Goal: Task Accomplishment & Management: Manage account settings

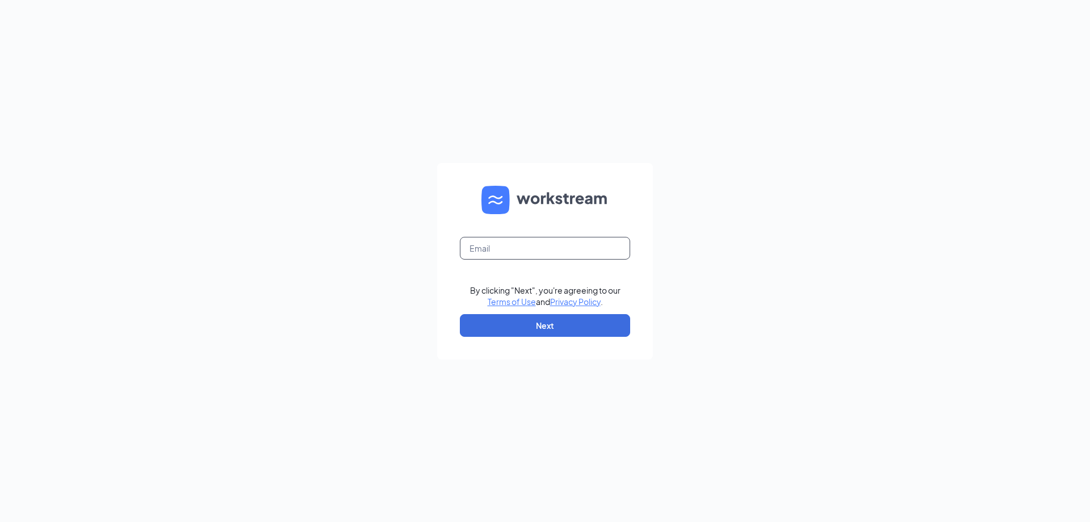
click at [520, 250] on input "text" at bounding box center [545, 248] width 170 height 23
type input "jjofhillside@att.net"
click at [588, 321] on button "Next" at bounding box center [545, 325] width 170 height 23
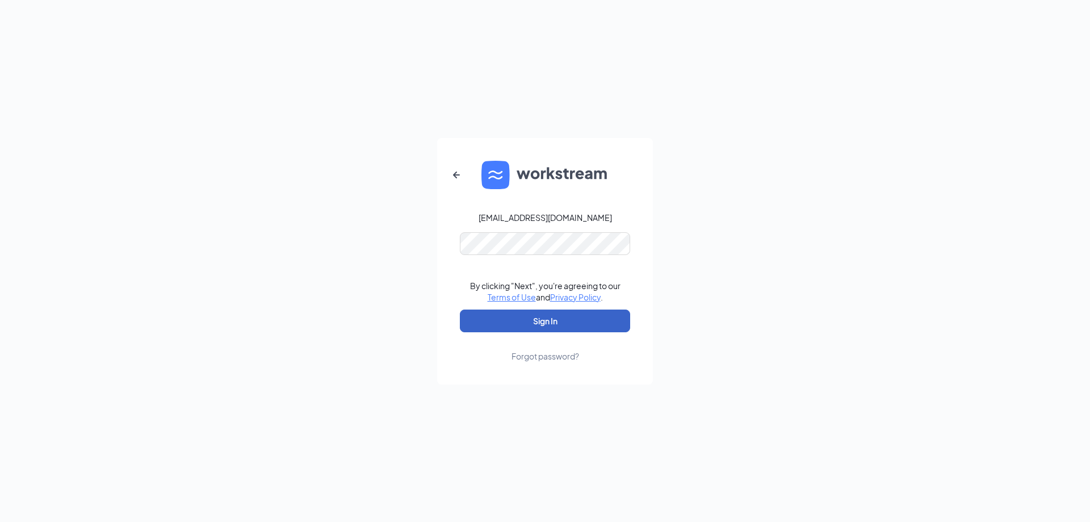
click at [553, 323] on button "Sign In" at bounding box center [545, 321] width 170 height 23
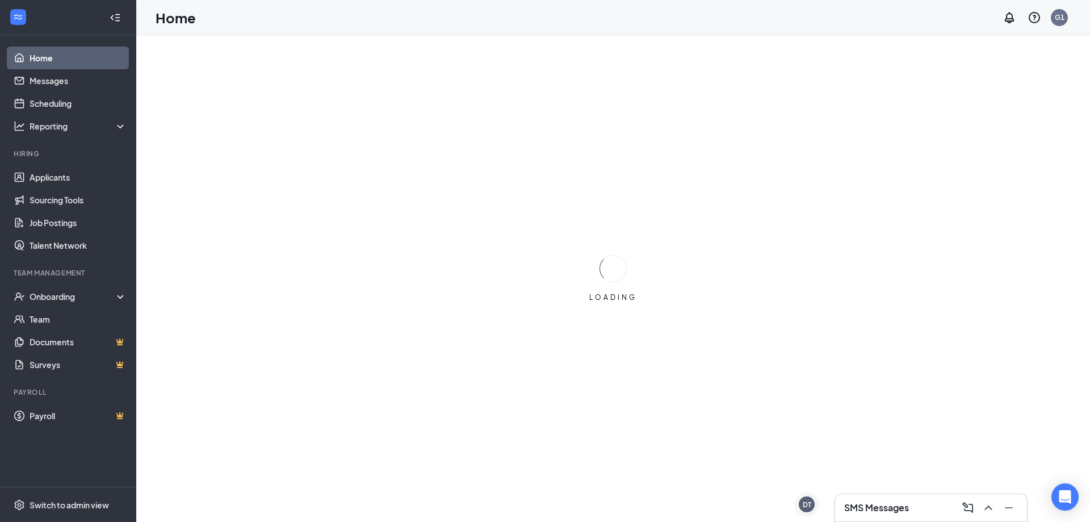
click at [985, 503] on icon "ChevronUp" at bounding box center [989, 508] width 14 height 14
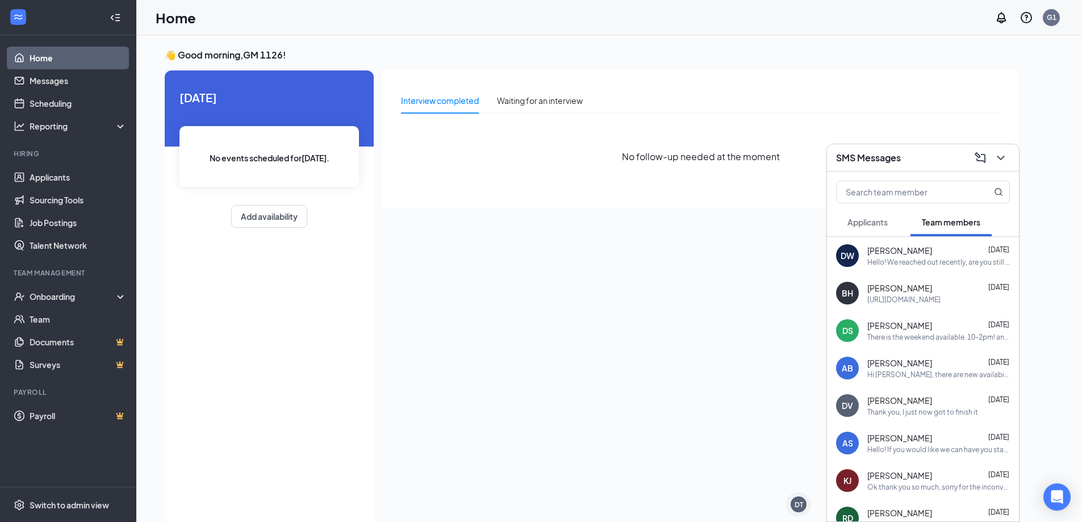
click at [895, 223] on button "Applicants" at bounding box center [867, 222] width 63 height 28
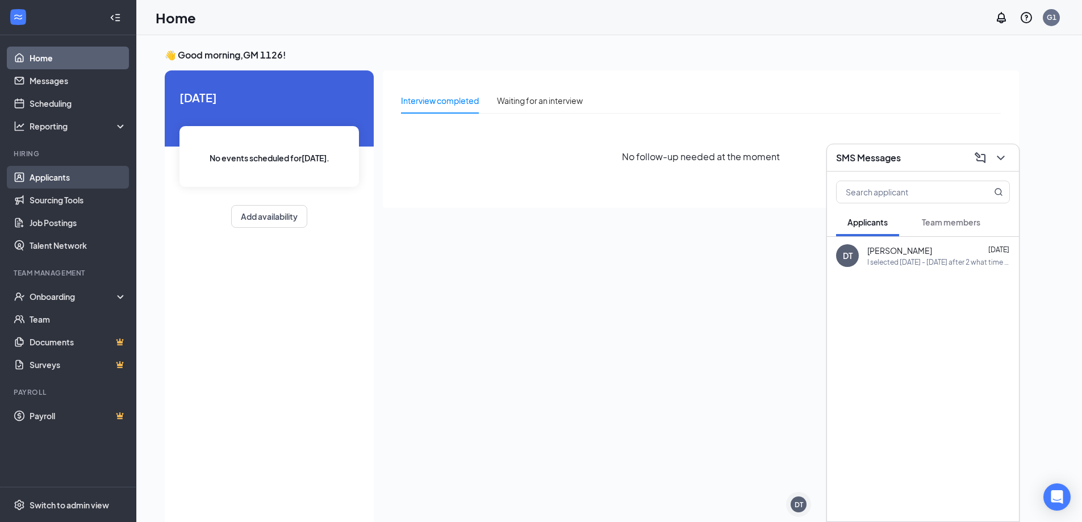
click at [90, 181] on link "Applicants" at bounding box center [78, 177] width 97 height 23
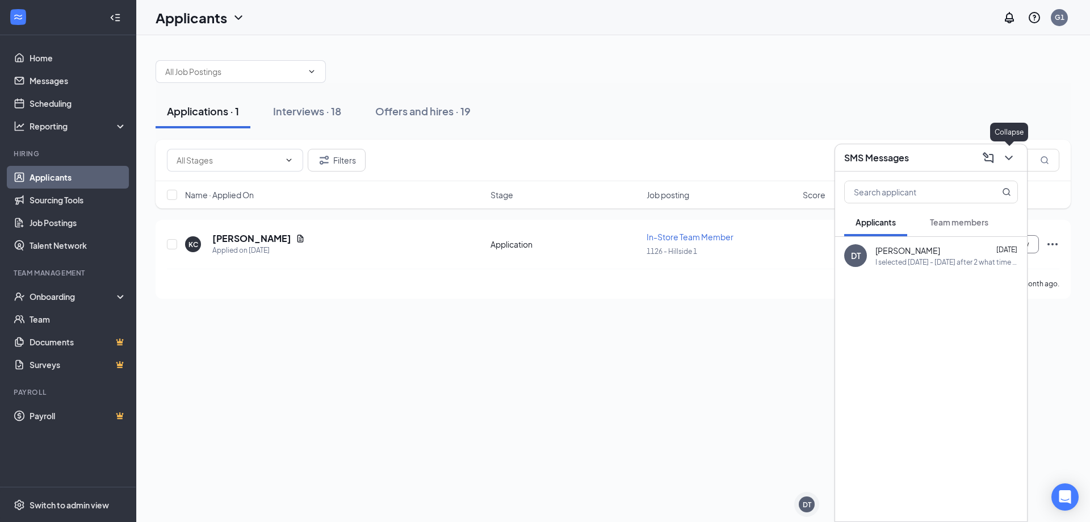
click at [1009, 155] on icon "ChevronDown" at bounding box center [1009, 158] width 14 height 14
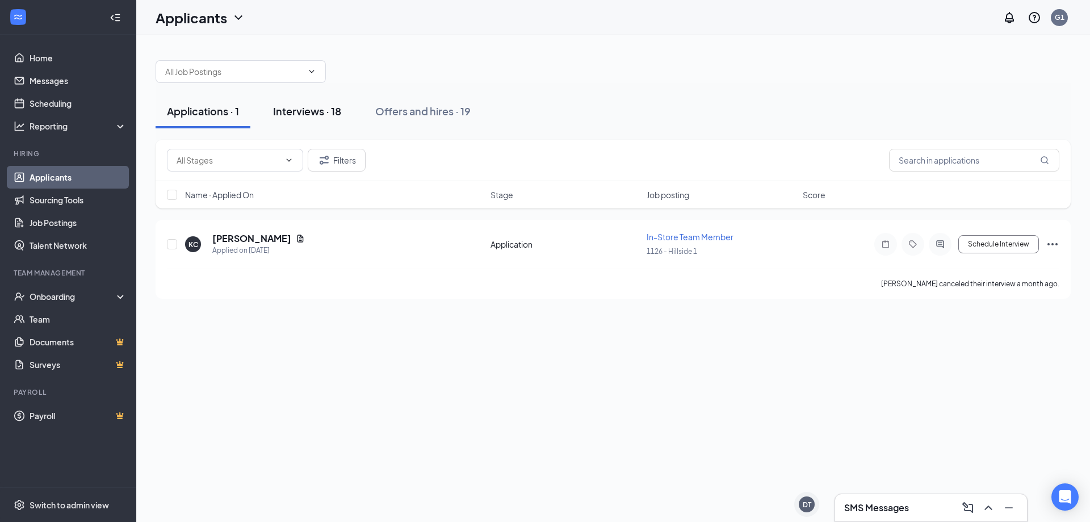
click at [316, 113] on div "Interviews · 18" at bounding box center [307, 111] width 68 height 14
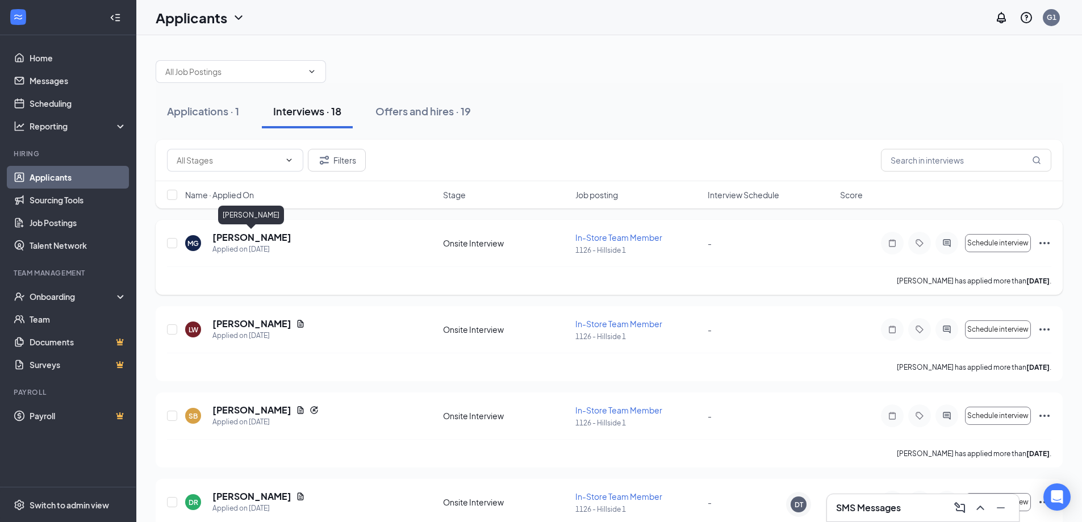
click at [274, 234] on h5 "[PERSON_NAME]" at bounding box center [251, 237] width 79 height 12
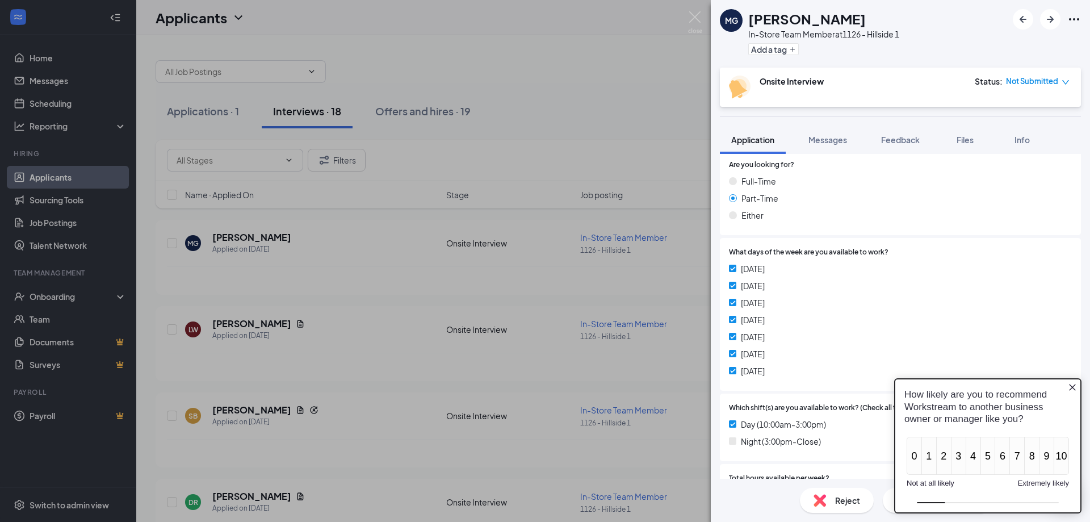
scroll to position [227, 0]
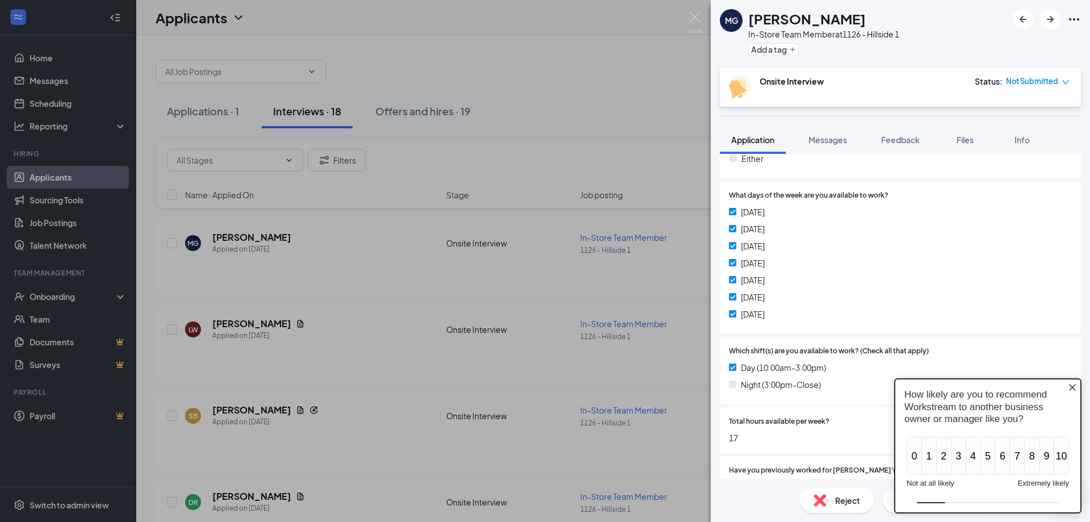
click at [1072, 390] on icon "Close button" at bounding box center [1072, 387] width 9 height 9
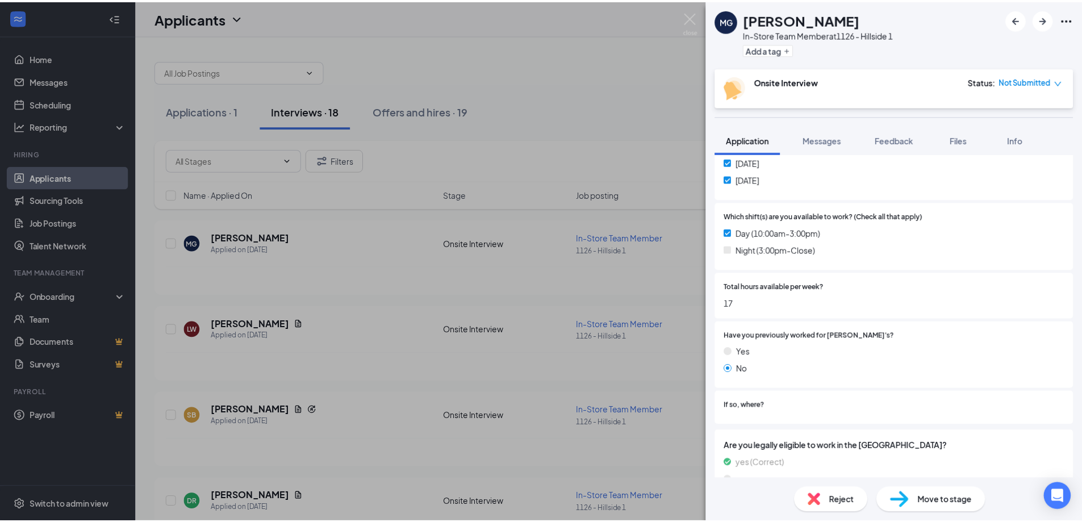
scroll to position [386, 0]
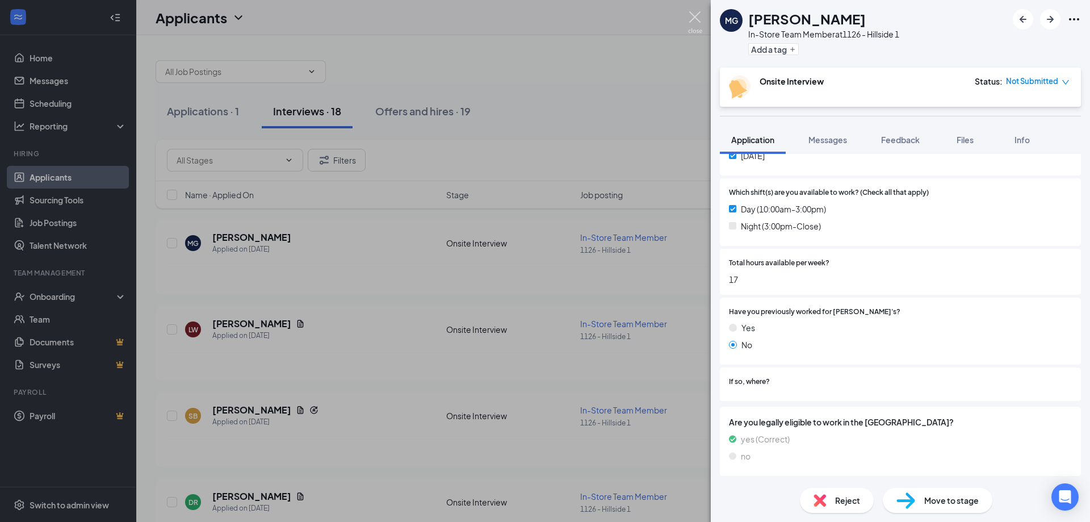
click at [701, 15] on img at bounding box center [695, 22] width 14 height 22
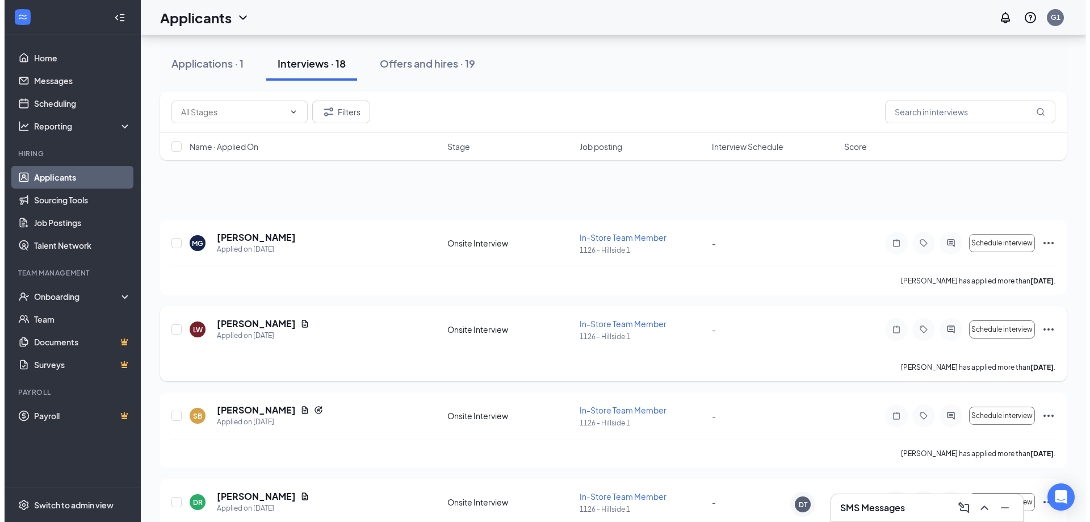
scroll to position [57, 0]
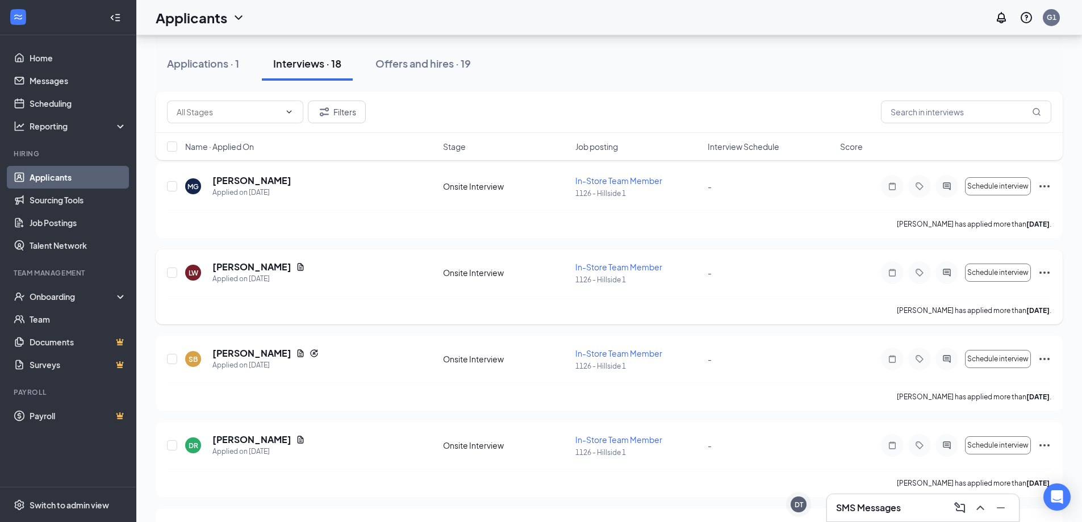
click at [278, 265] on h5 "[PERSON_NAME]" at bounding box center [251, 267] width 79 height 12
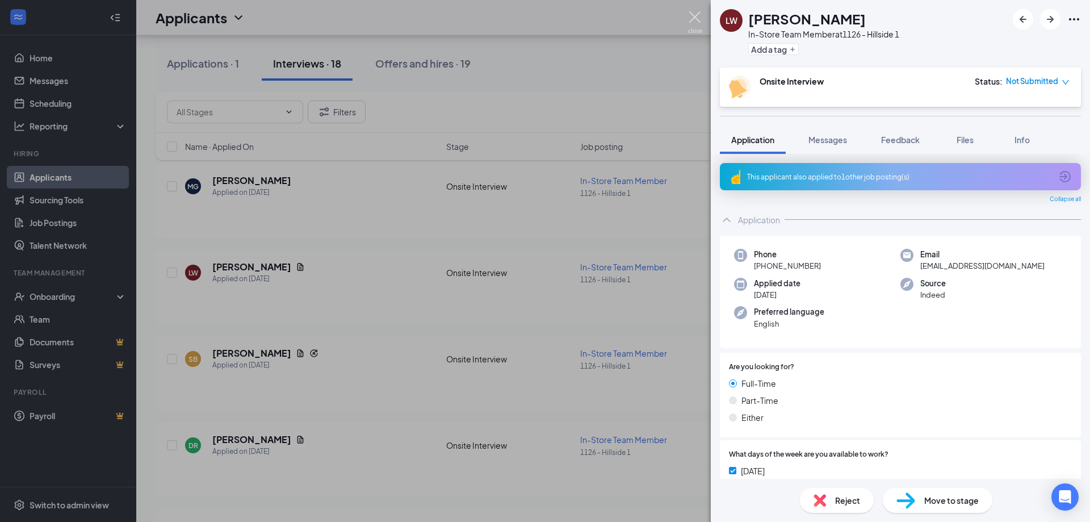
click at [696, 11] on img at bounding box center [695, 22] width 14 height 22
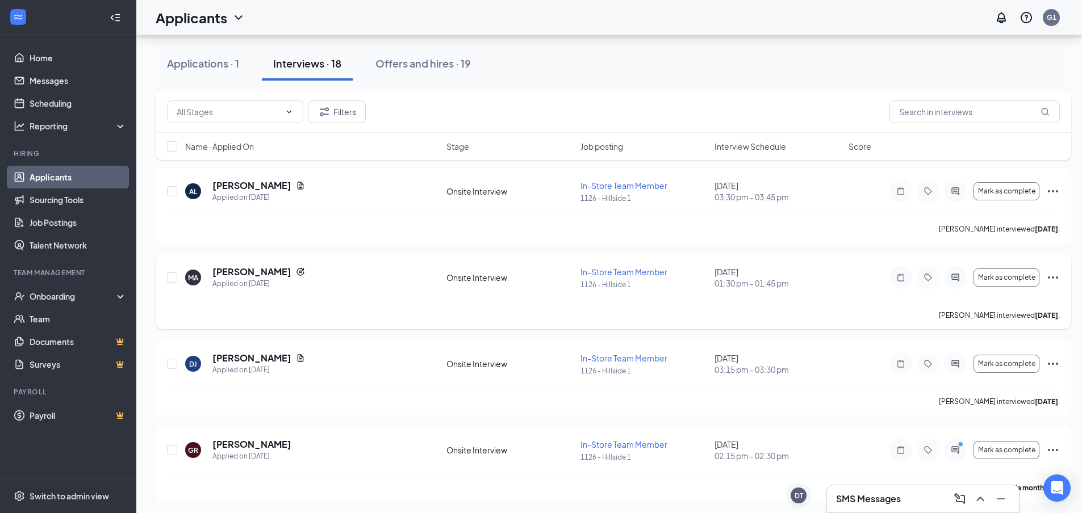
scroll to position [1206, 0]
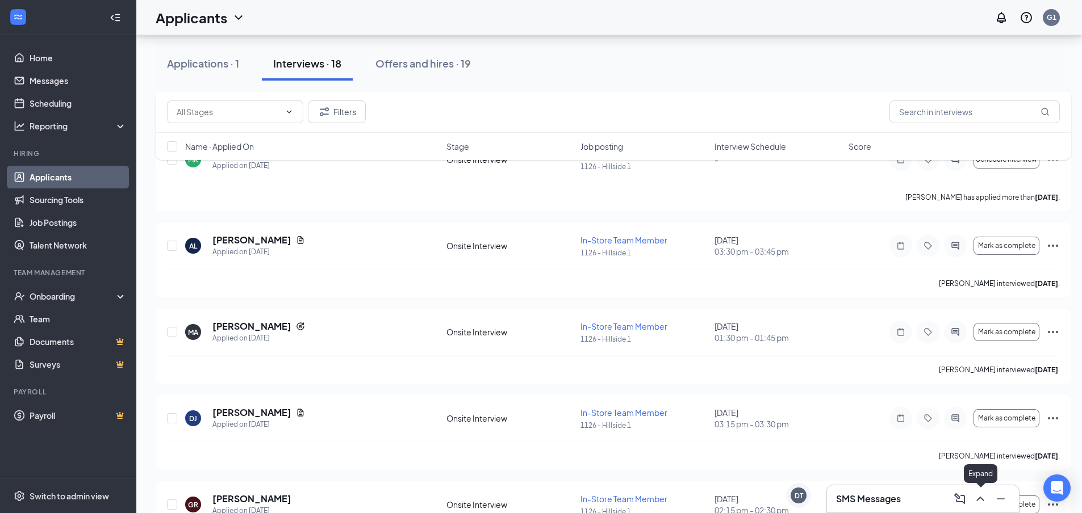
click at [984, 498] on icon "ChevronUp" at bounding box center [980, 499] width 14 height 14
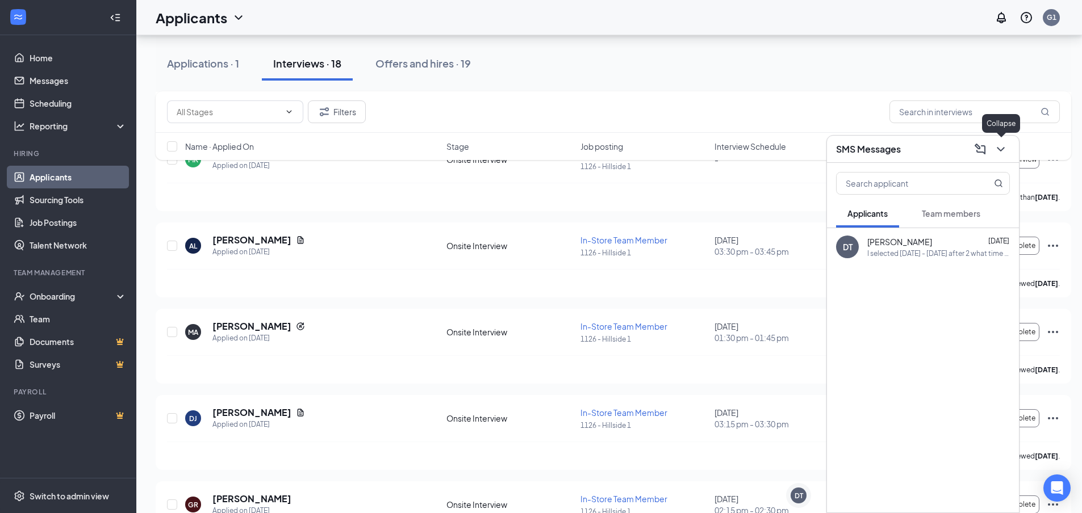
click at [1001, 149] on icon "ChevronDown" at bounding box center [1000, 149] width 7 height 5
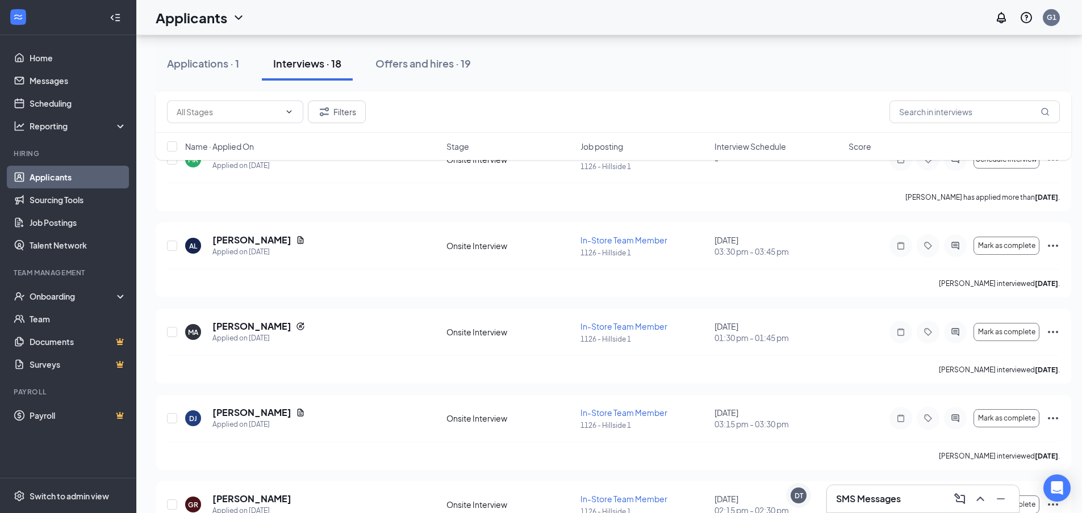
scroll to position [1262, 0]
